Goal: Navigation & Orientation: Find specific page/section

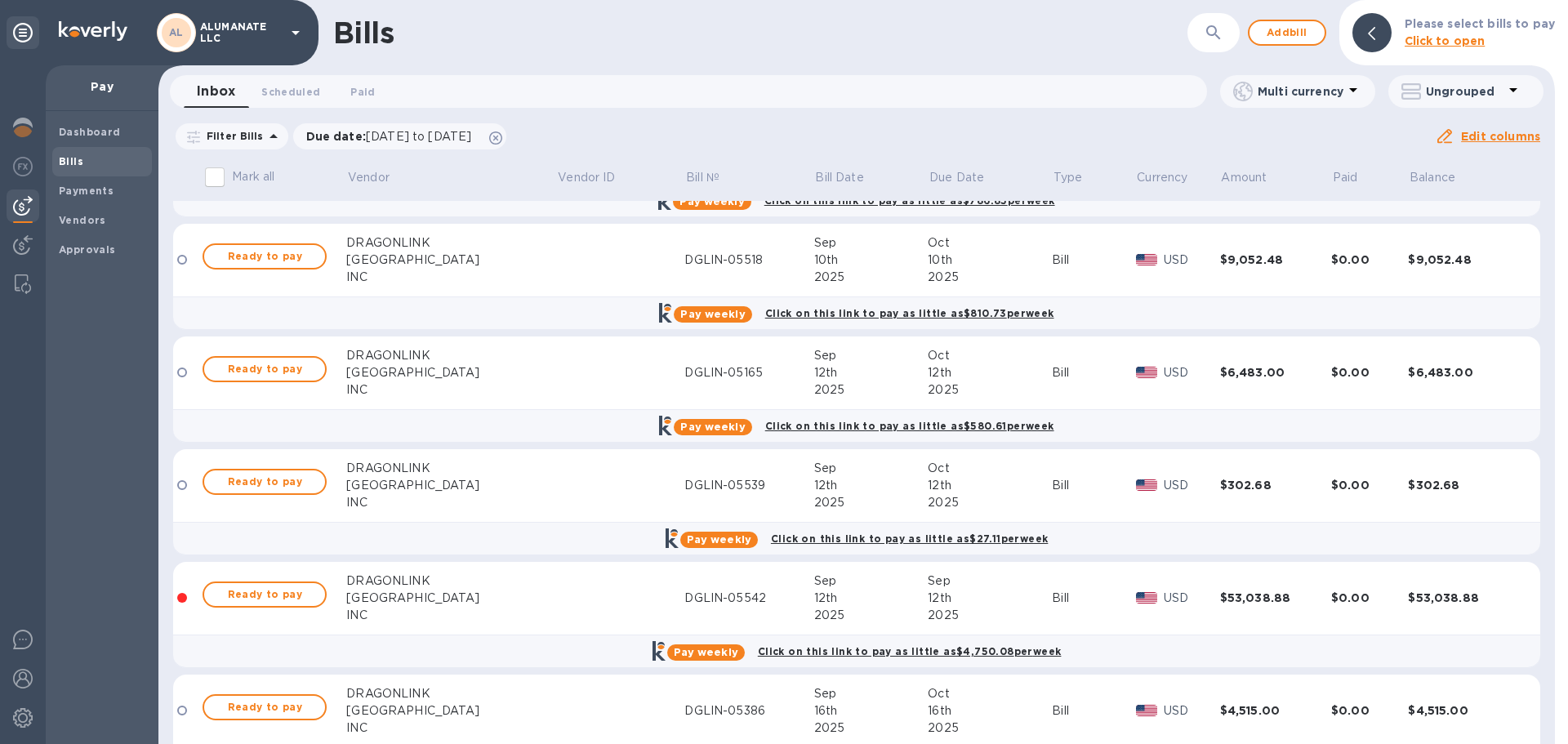
scroll to position [1960, 0]
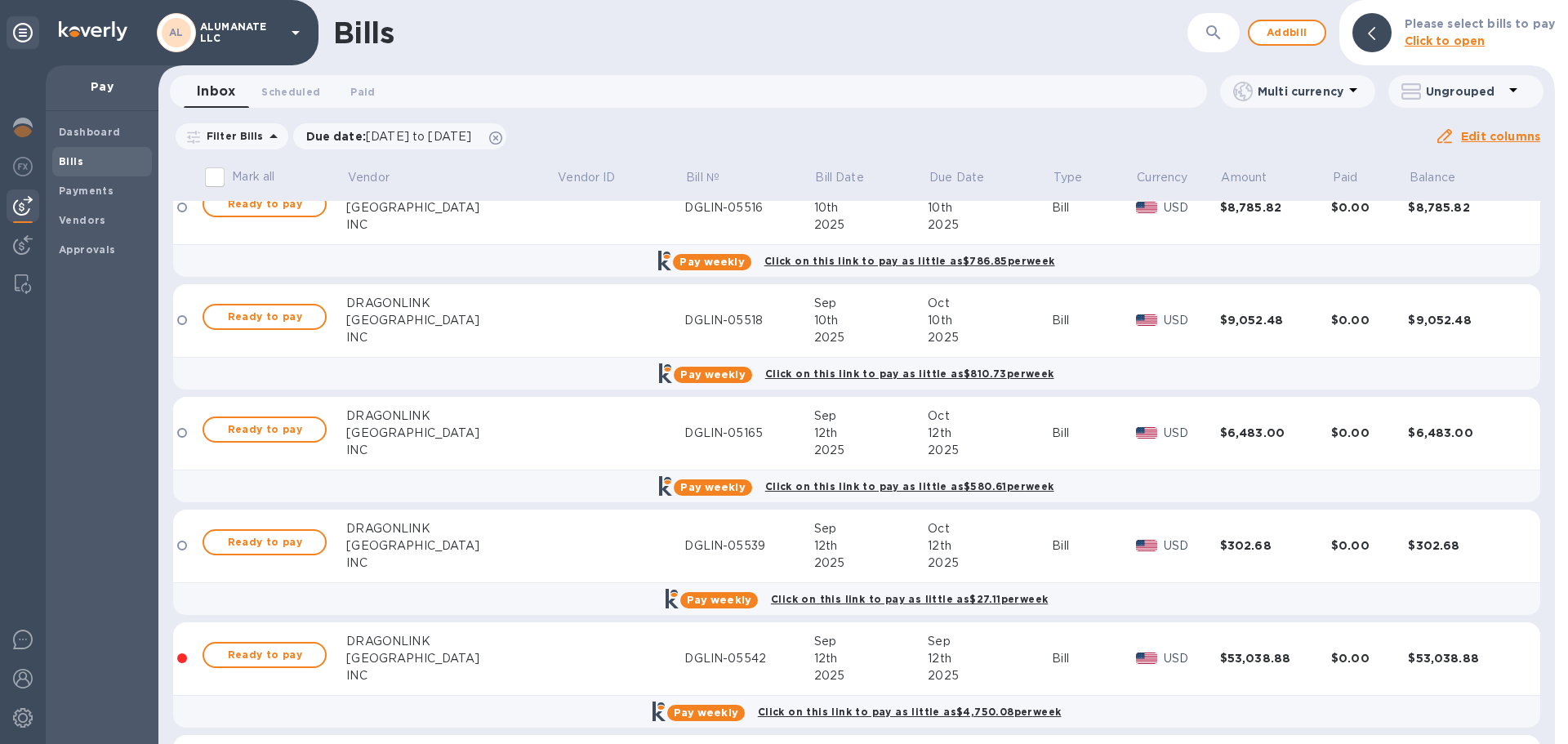
click at [79, 163] on b "Bills" at bounding box center [71, 161] width 24 height 13
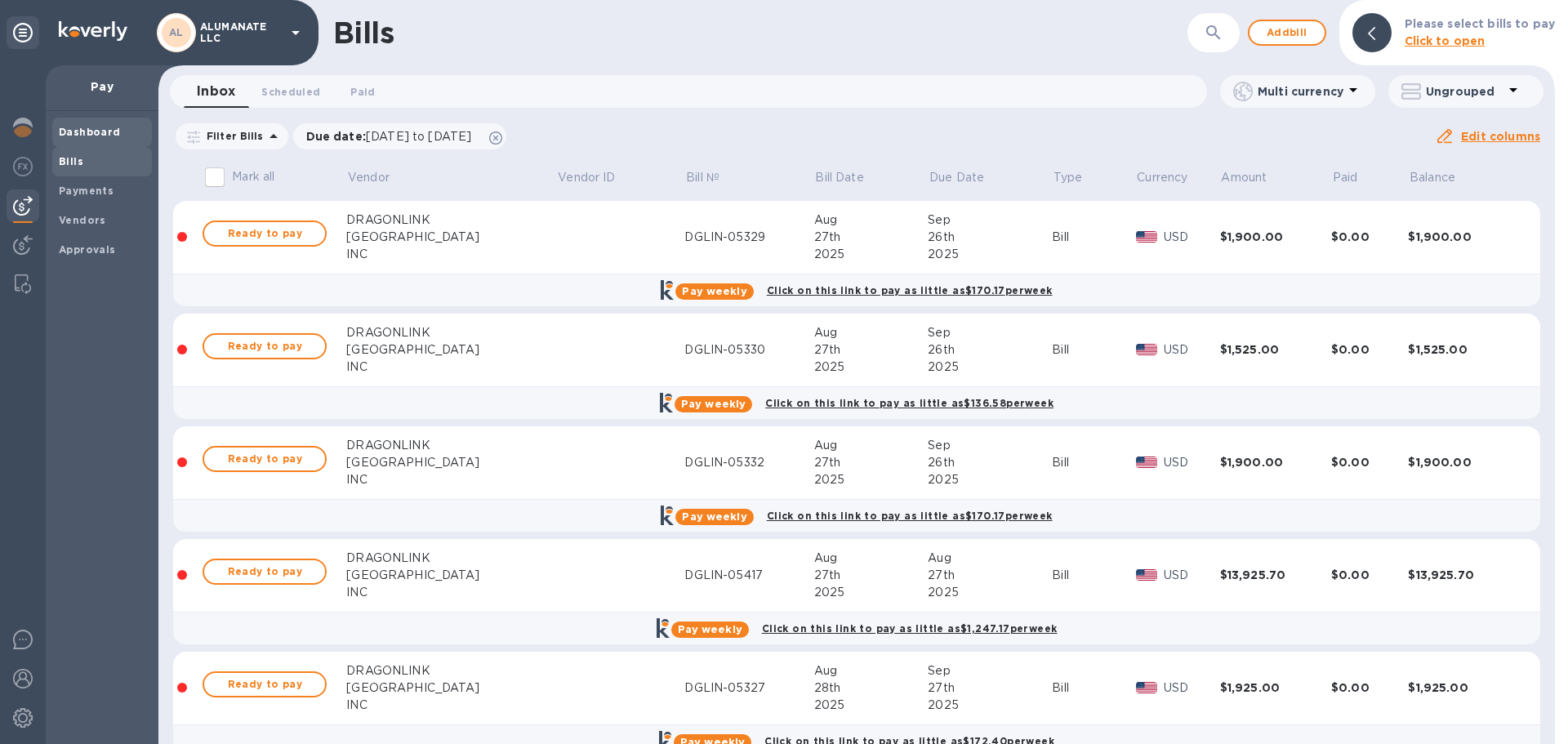
click at [116, 130] on b "Dashboard" at bounding box center [90, 132] width 62 height 13
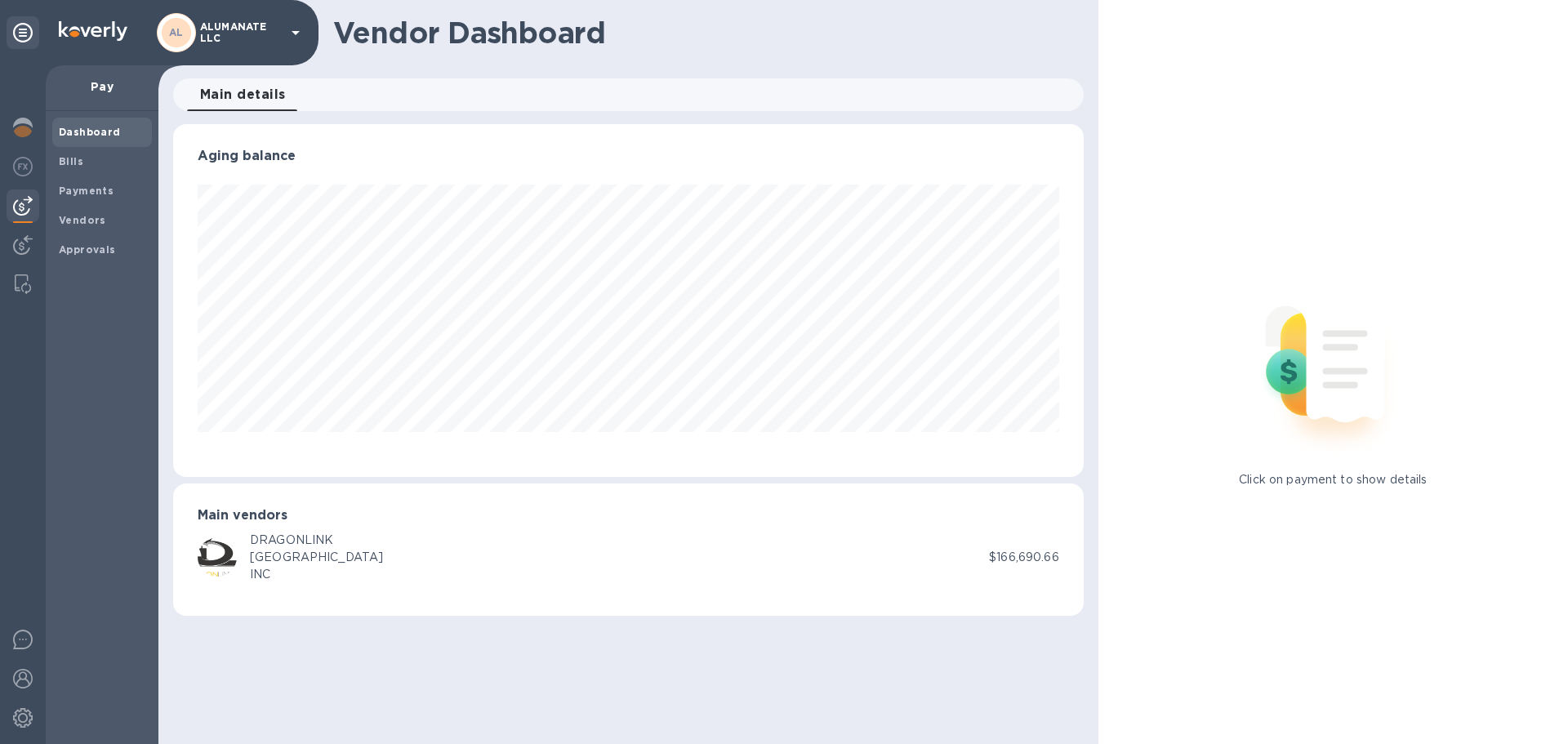
scroll to position [353, 910]
